Goal: Task Accomplishment & Management: Use online tool/utility

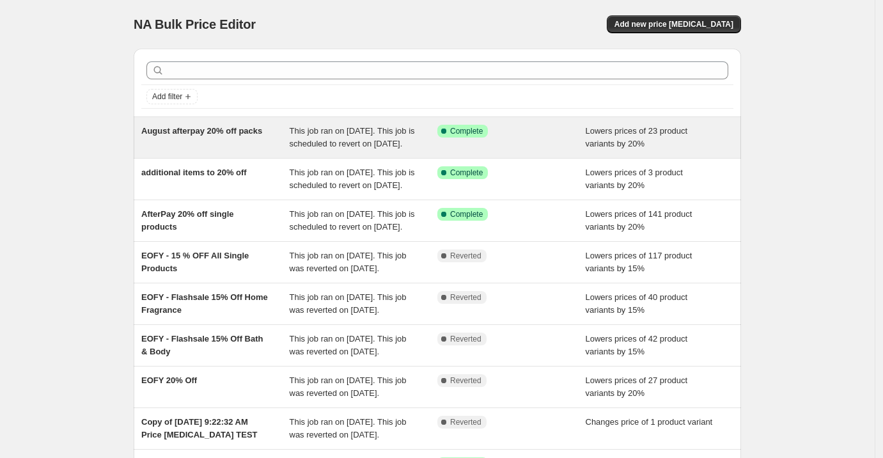
click at [275, 150] on div "August afterpay 20% off packs" at bounding box center [215, 138] width 148 height 26
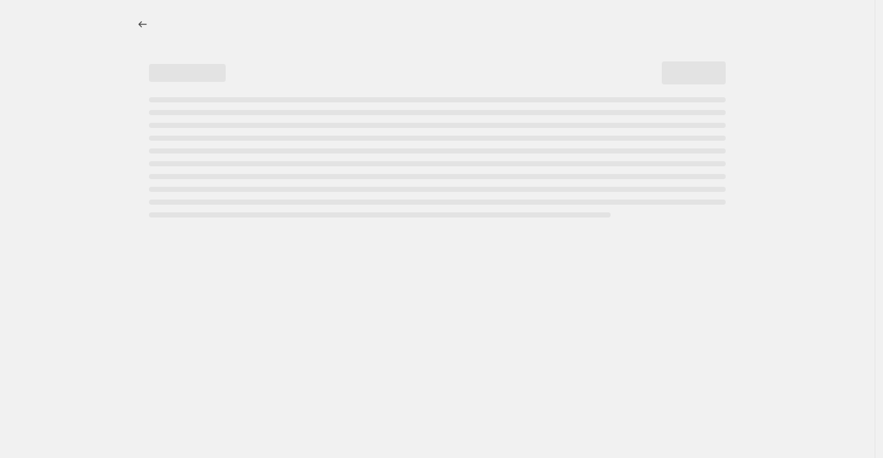
select select "percentage"
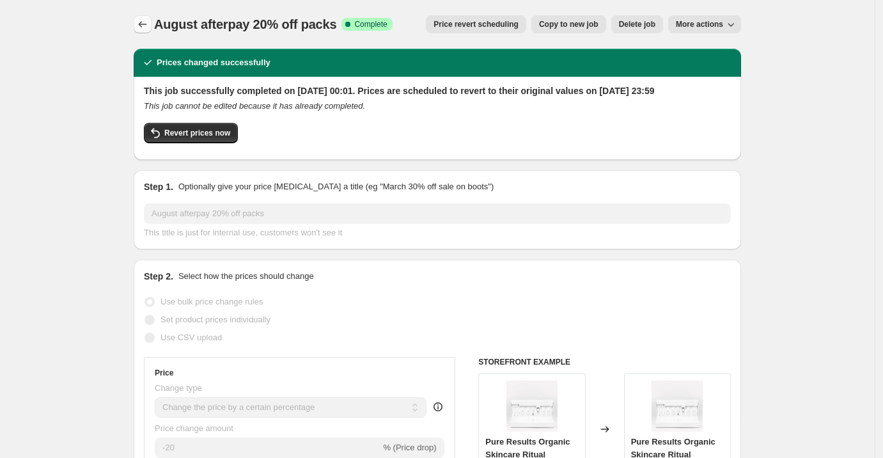
click at [151, 23] on button "Price change jobs" at bounding box center [143, 24] width 18 height 18
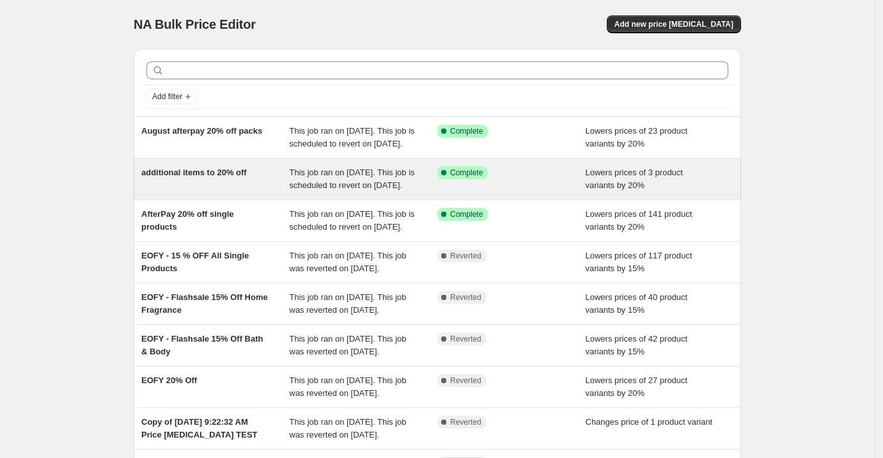
click at [244, 192] on div "additional items to 20% off" at bounding box center [215, 179] width 148 height 26
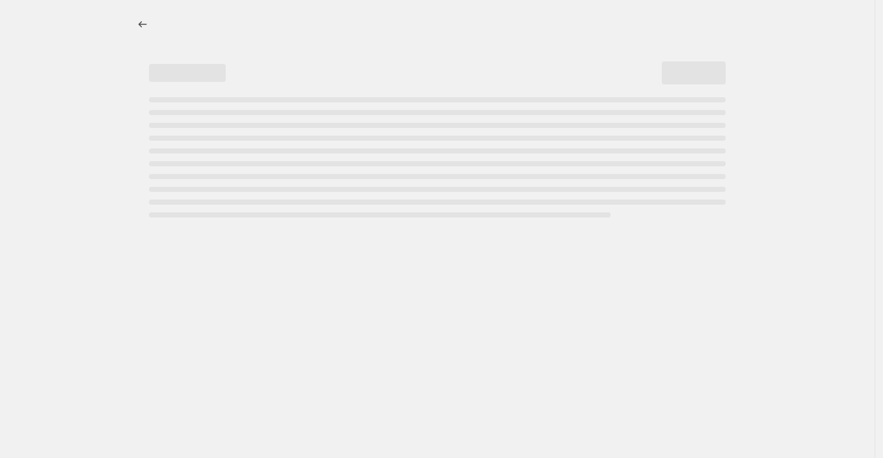
select select "percentage"
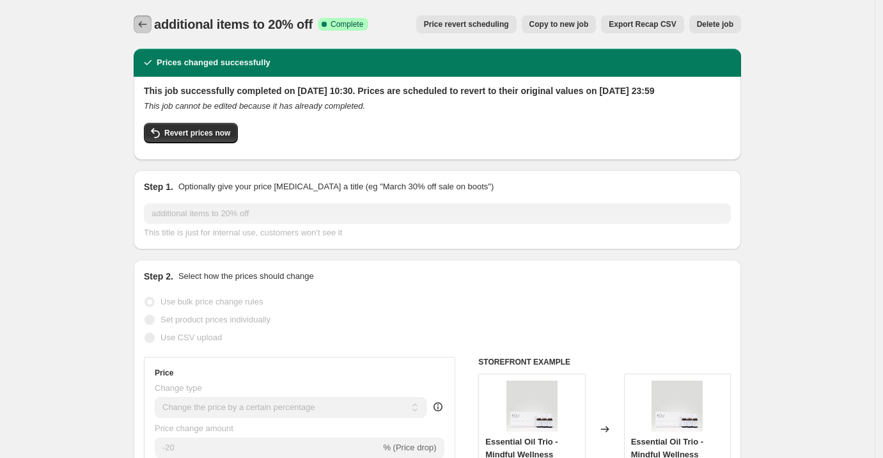
click at [151, 17] on button "Price change jobs" at bounding box center [143, 24] width 18 height 18
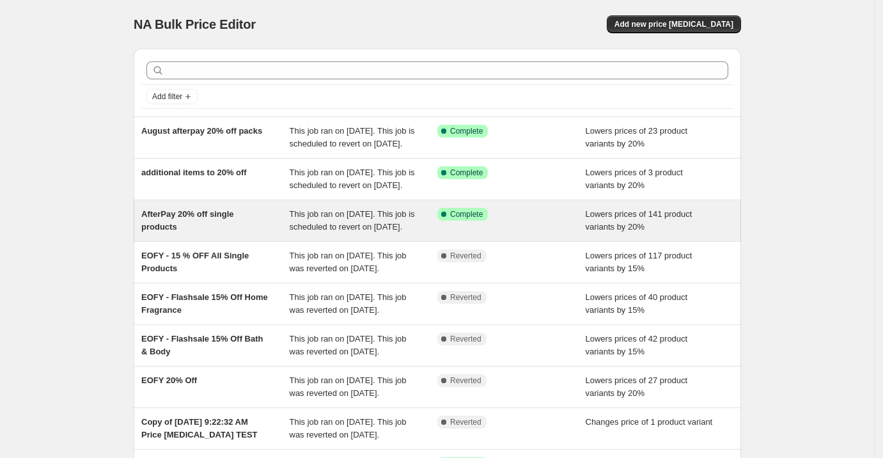
click at [212, 233] on div "AfterPay 20% off single products" at bounding box center [215, 221] width 148 height 26
